Goal: Task Accomplishment & Management: Use online tool/utility

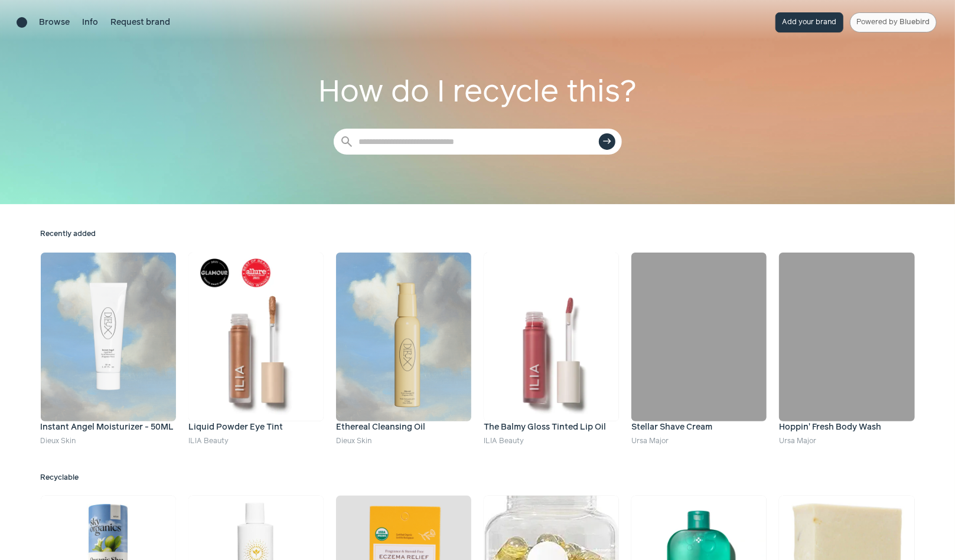
click at [892, 20] on link "Powered by Bluebird" at bounding box center [893, 22] width 87 height 20
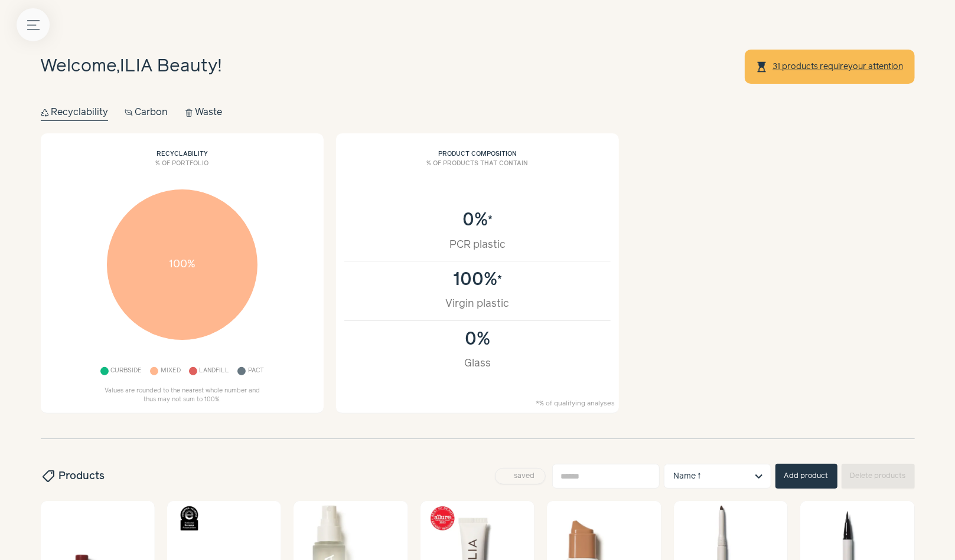
click at [27, 21] on icon "button" at bounding box center [33, 24] width 12 height 9
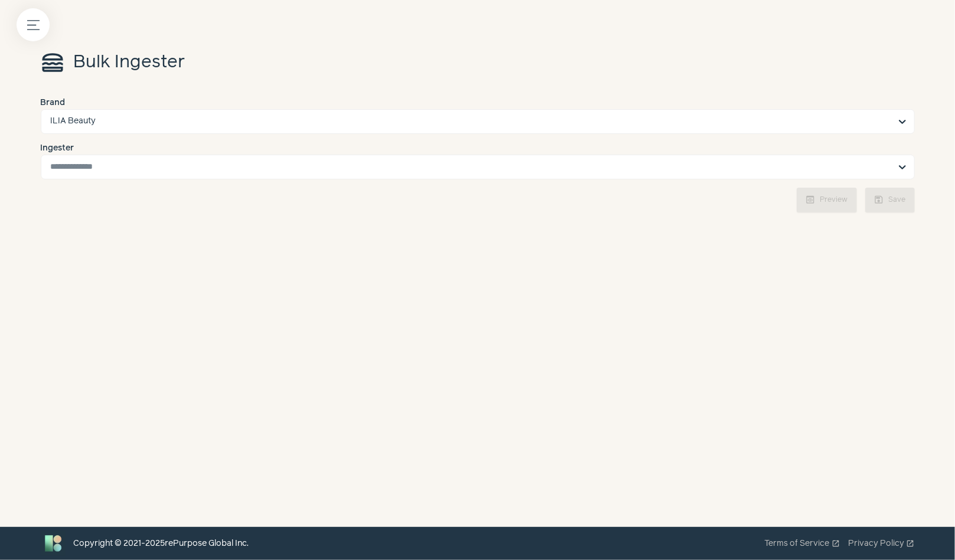
click at [117, 151] on label "Ingester" at bounding box center [478, 160] width 874 height 37
click at [117, 155] on input "Ingester" at bounding box center [471, 167] width 840 height 24
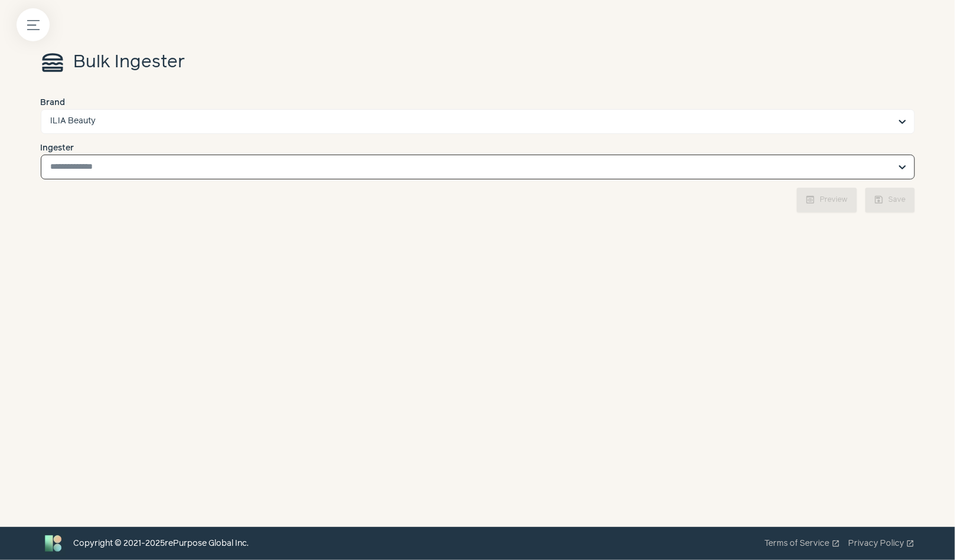
click at [117, 166] on input "Ingester Select is focused, type to refine list, press down to open the menu." at bounding box center [471, 167] width 840 height 24
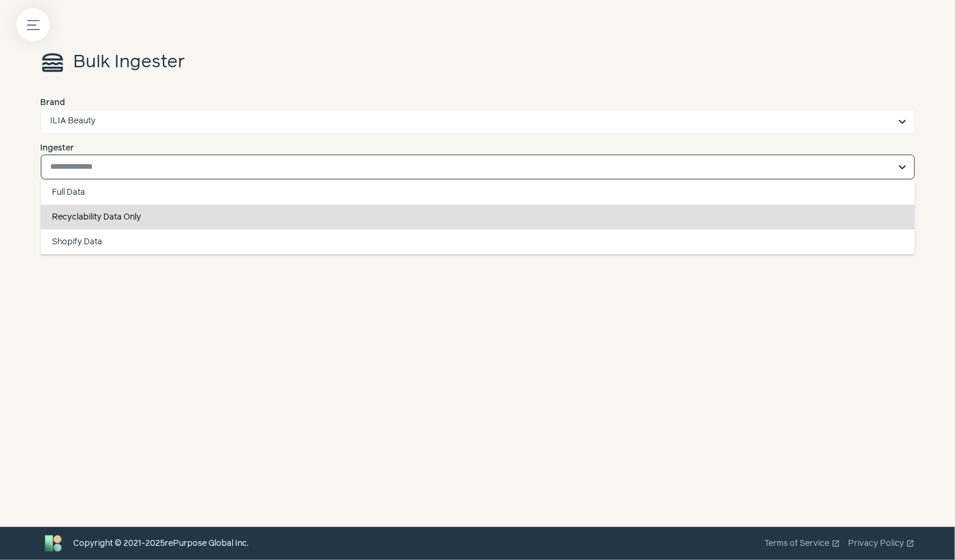
click at [128, 219] on div "Recyclability Data Only" at bounding box center [478, 217] width 874 height 25
click at [128, 179] on input "Ingester Full Data Recyclability Data Only Shopify Data You are currently focus…" at bounding box center [471, 167] width 840 height 24
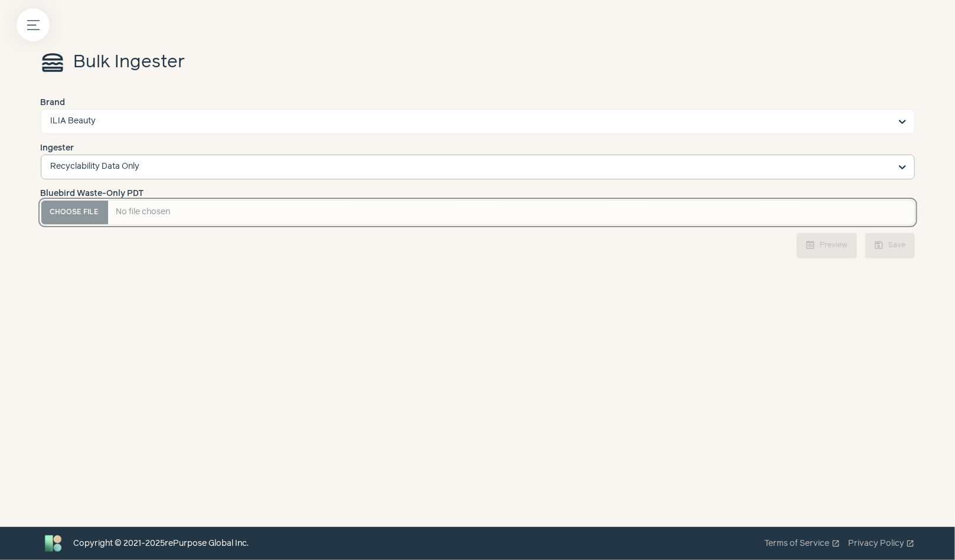
click at [51, 202] on PDT "Bluebird Waste-Only PDT" at bounding box center [478, 212] width 874 height 25
type PDT "**********"
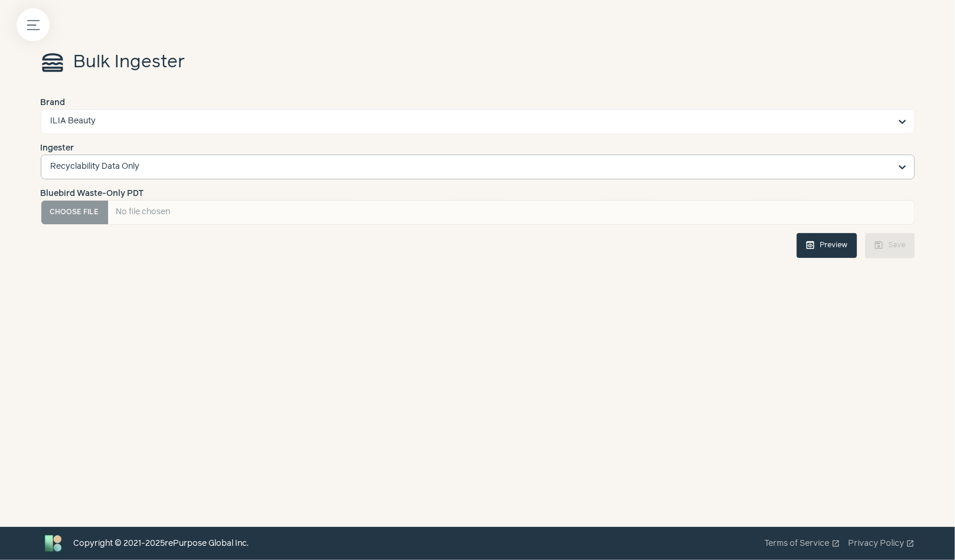
click at [830, 243] on button "preview Preview" at bounding box center [826, 245] width 60 height 25
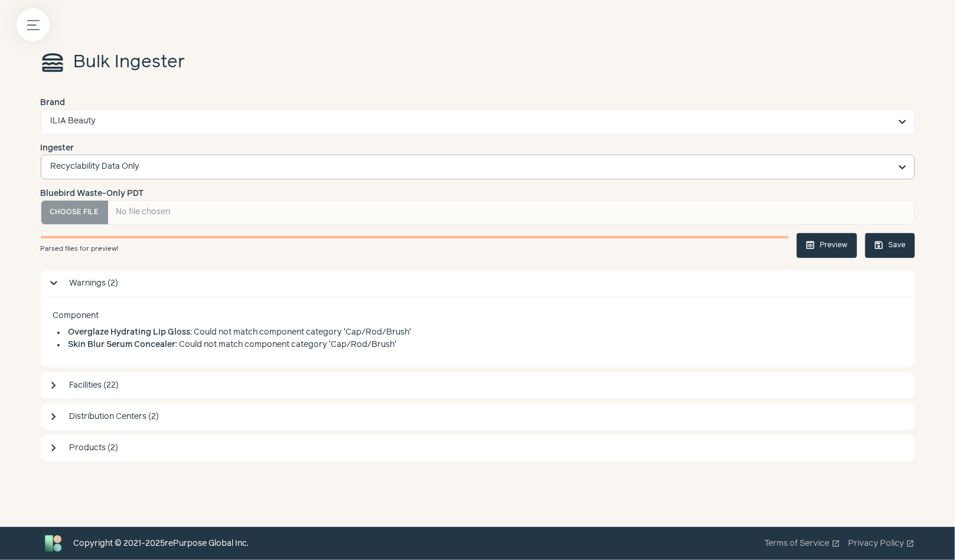
click at [281, 333] on li "Overglaze Hydrating Lip Gloss : Could not match component category 'Cap/Rod/Bru…" at bounding box center [477, 333] width 841 height 12
click at [154, 443] on span "Products (2)" at bounding box center [488, 448] width 839 height 12
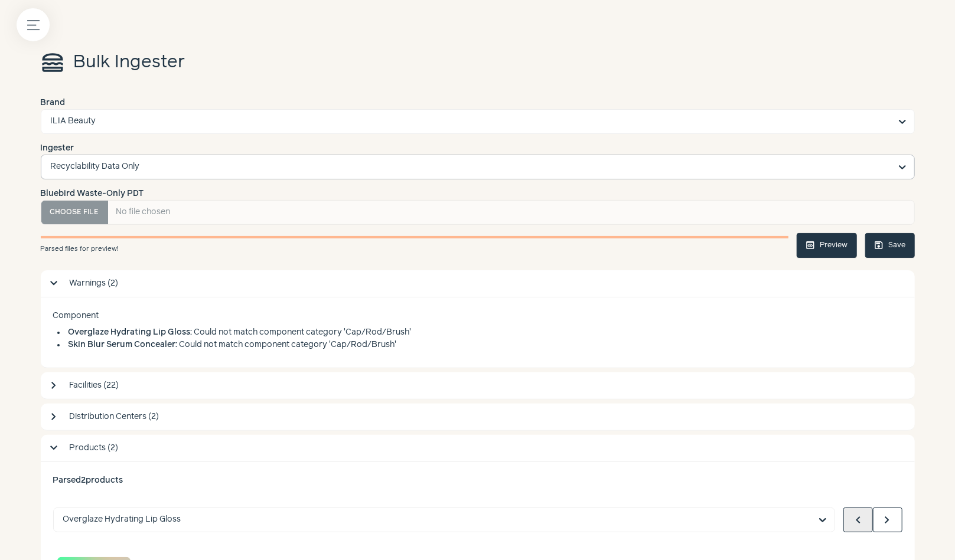
click at [906, 251] on button "save Save" at bounding box center [890, 245] width 50 height 25
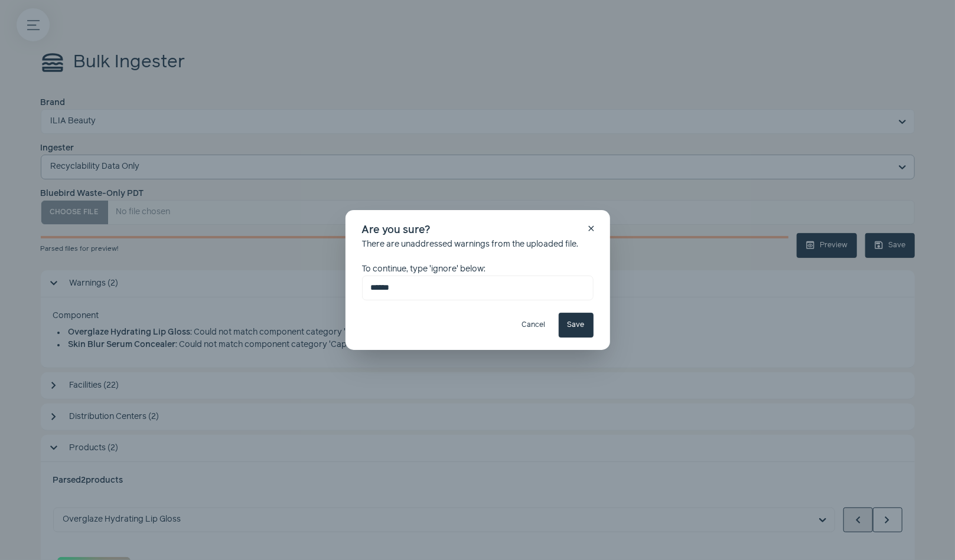
type input "******"
click at [587, 324] on button "Save" at bounding box center [576, 325] width 35 height 25
